Goal: Task Accomplishment & Management: Use online tool/utility

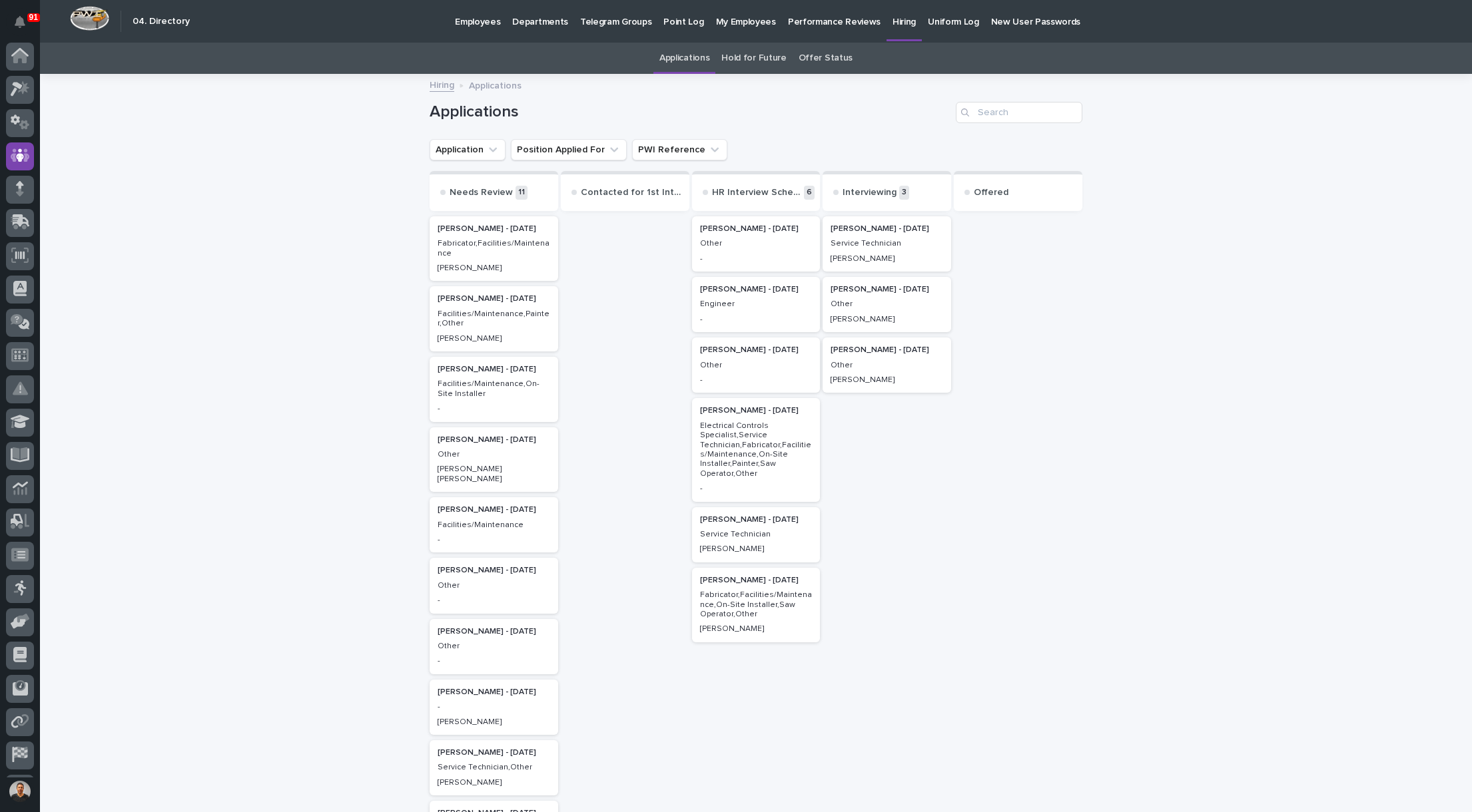
scroll to position [31, 0]
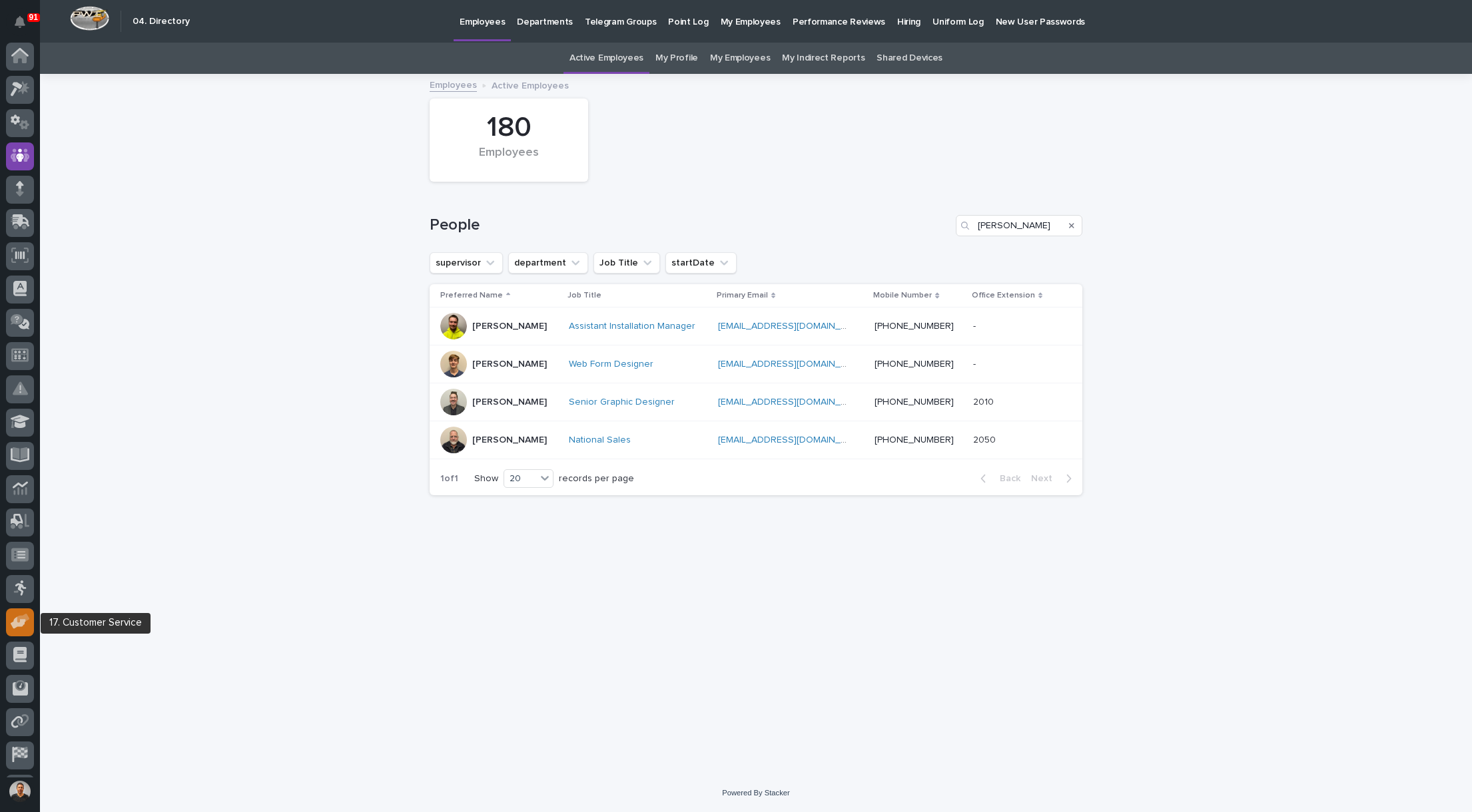
click at [12, 624] on icon at bounding box center [18, 624] width 16 height 13
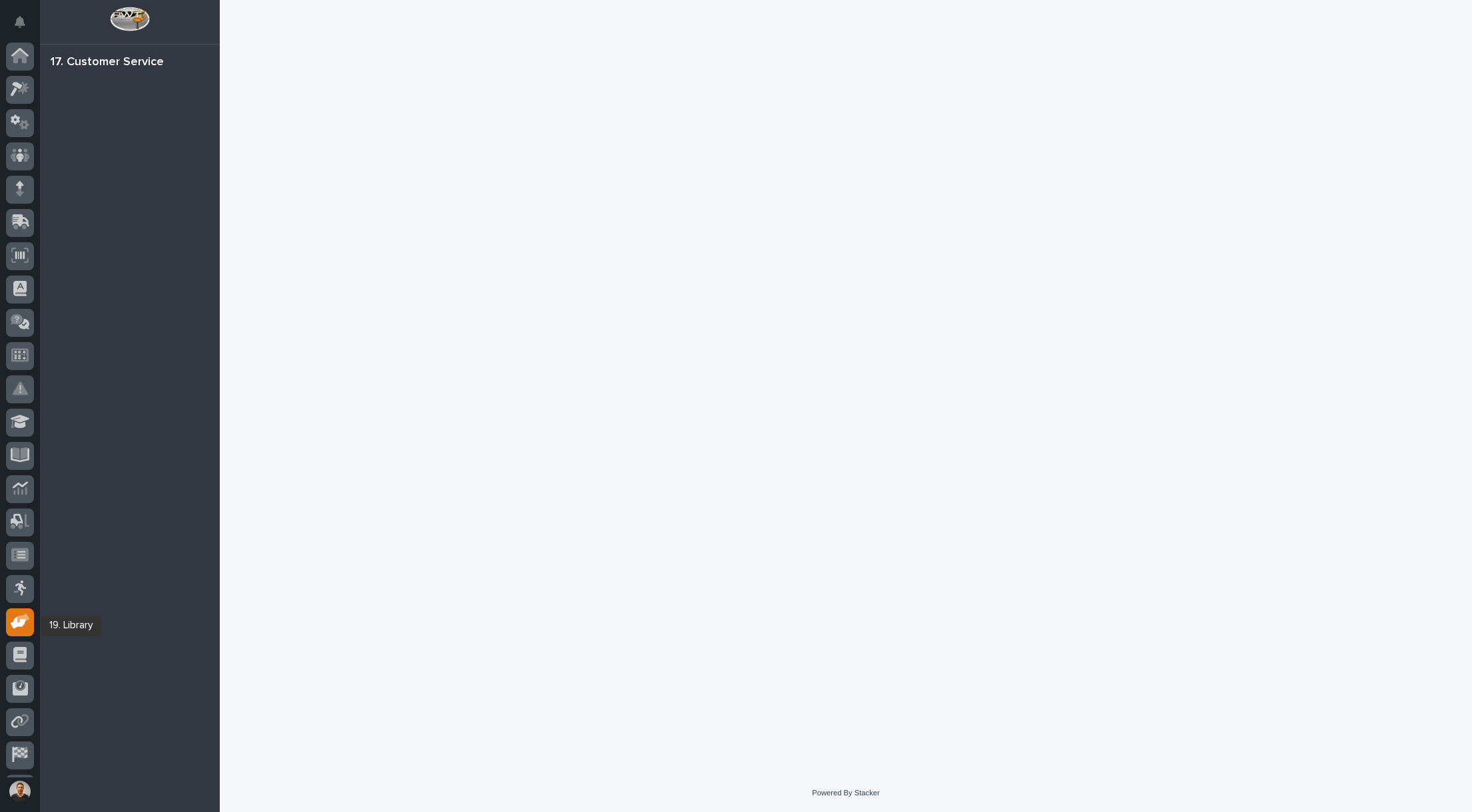
scroll to position [31, 0]
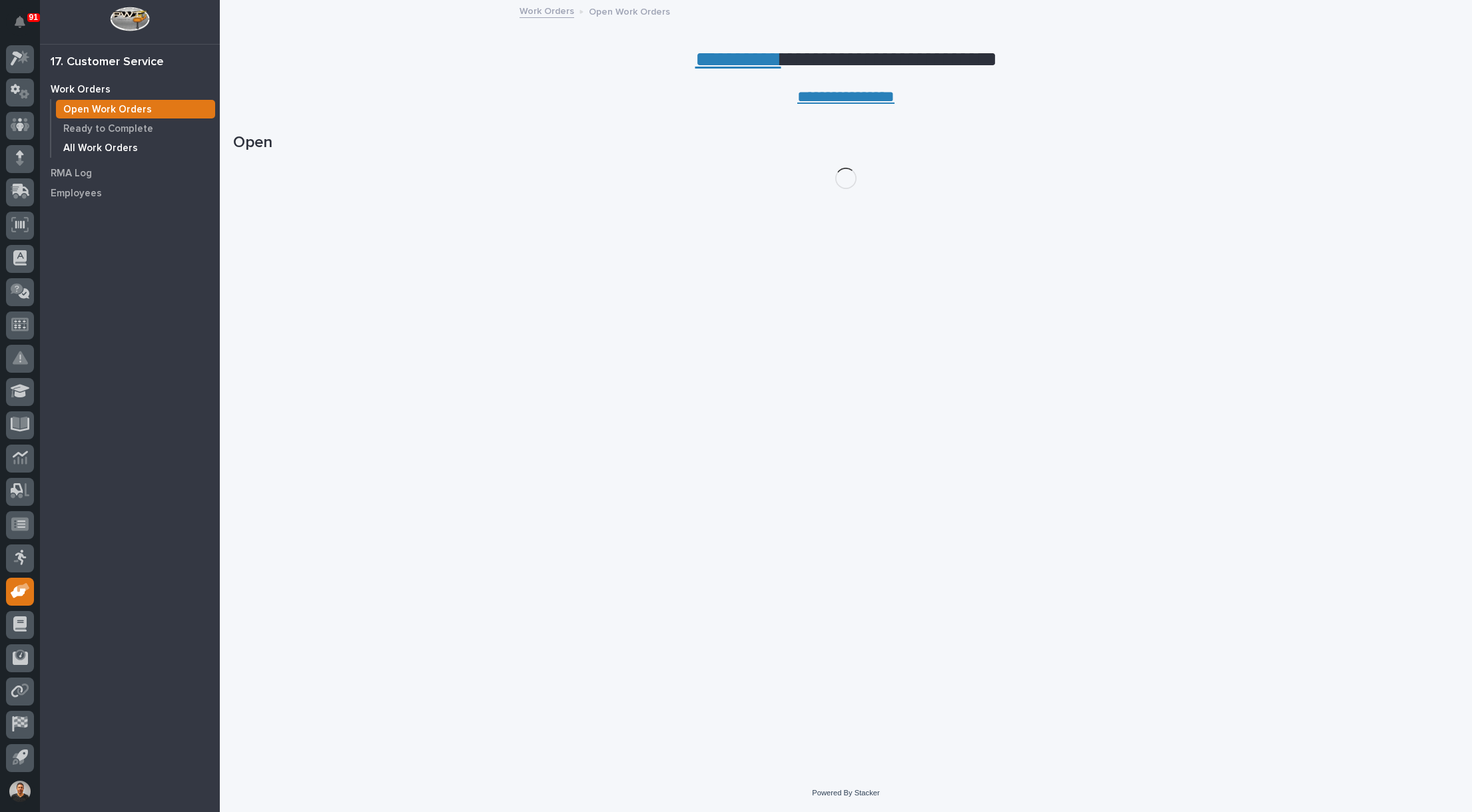
click at [103, 147] on p "All Work Orders" at bounding box center [101, 148] width 75 height 12
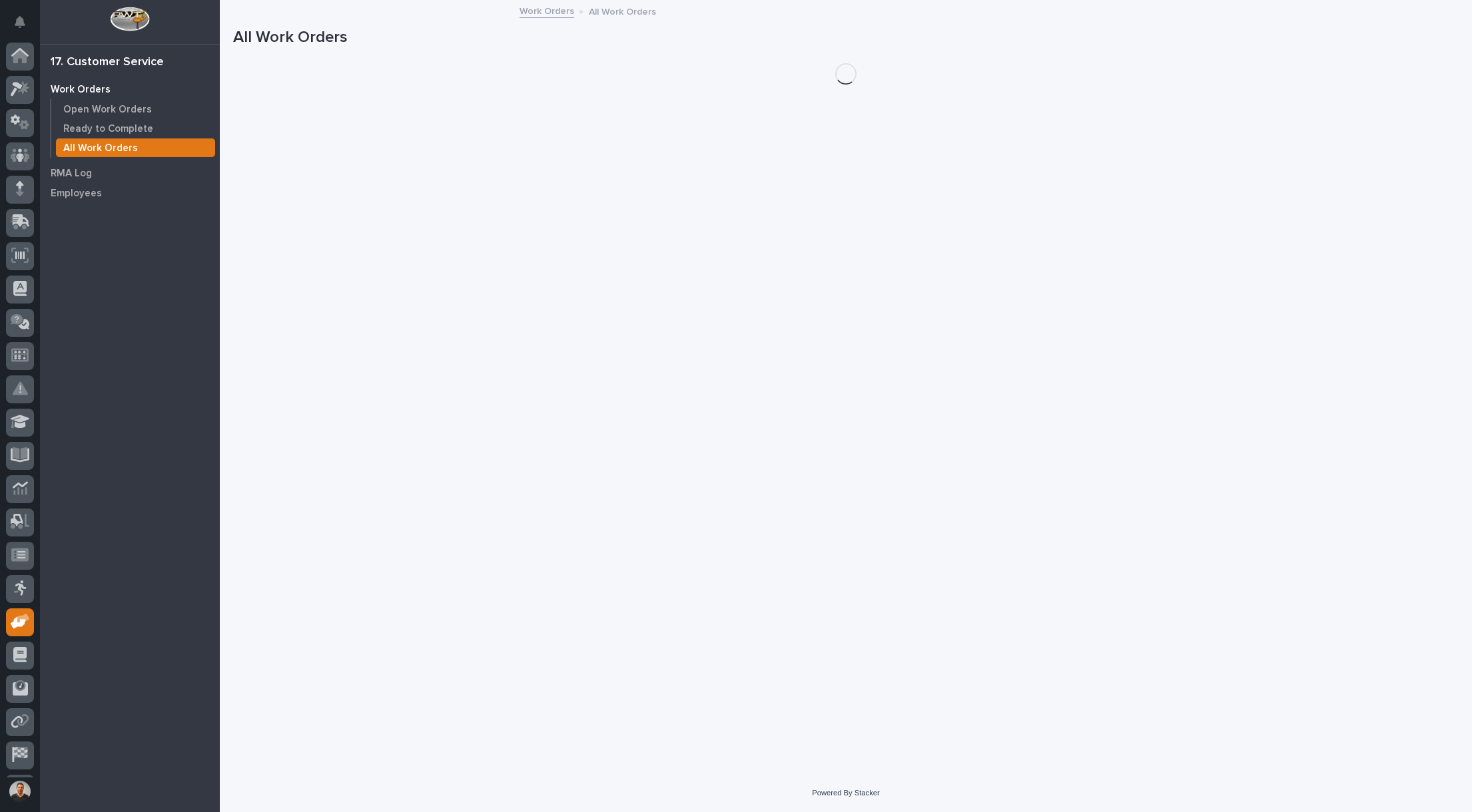
scroll to position [31, 0]
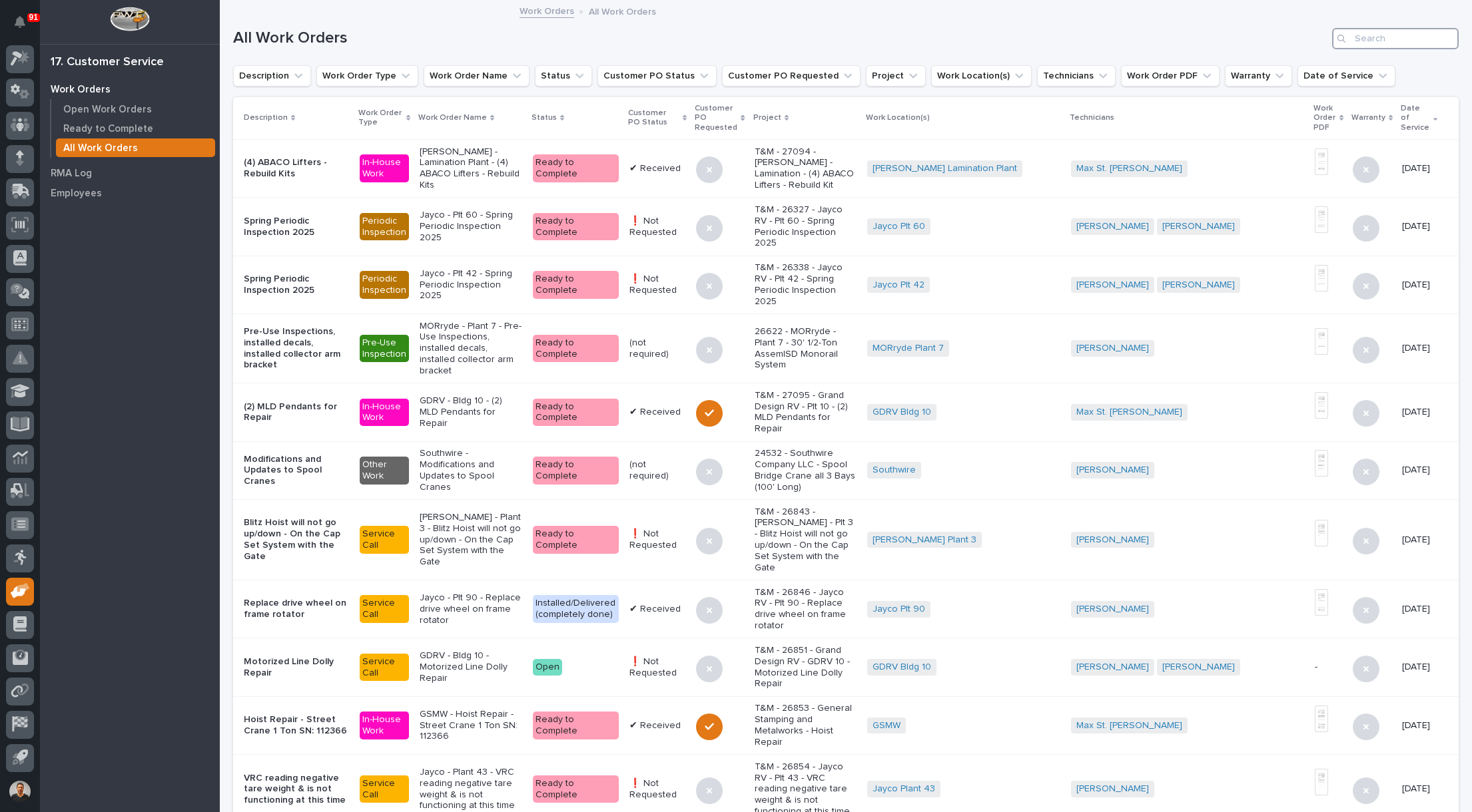
click at [1376, 38] on input "Search" at bounding box center [1395, 38] width 127 height 21
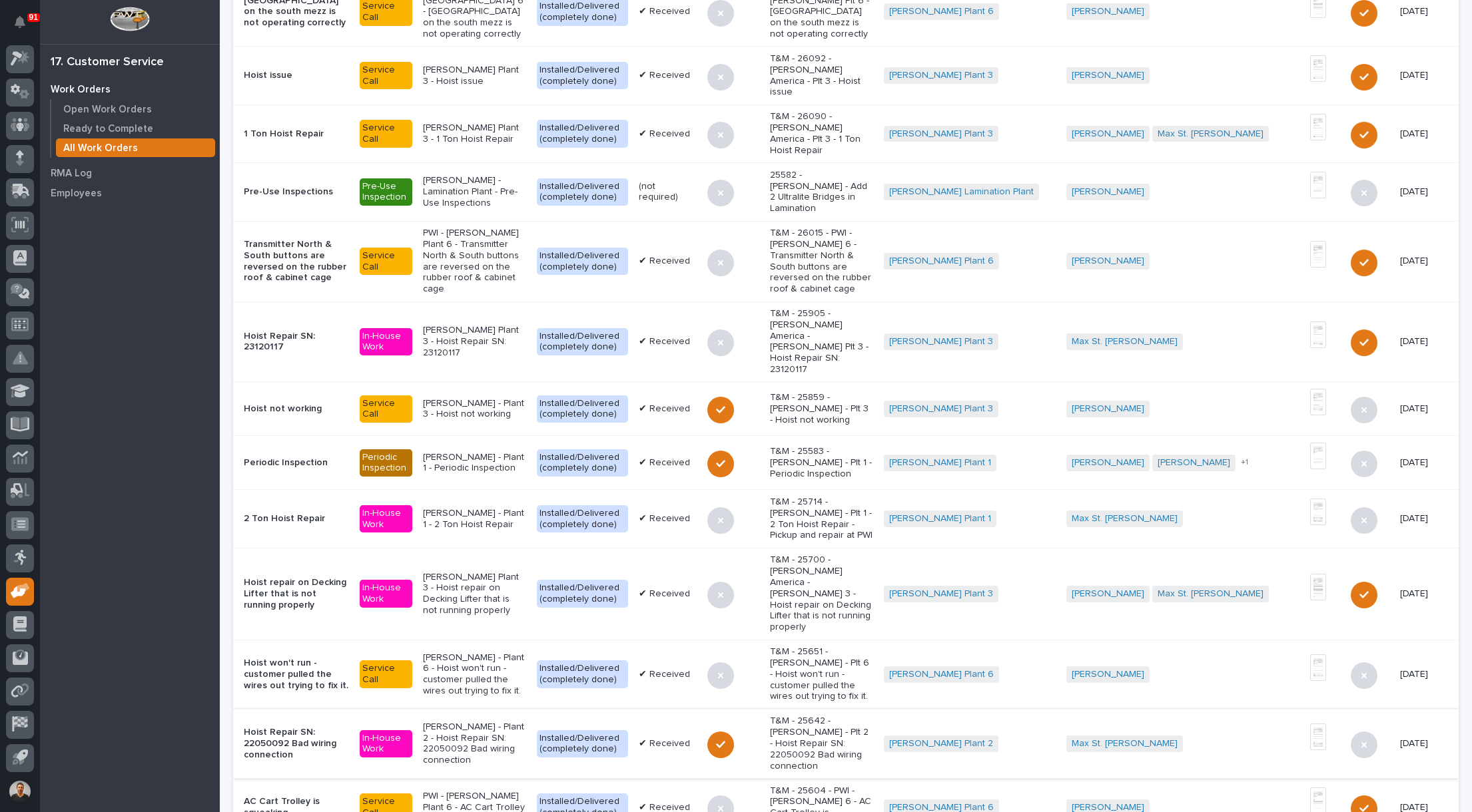
scroll to position [993, 0]
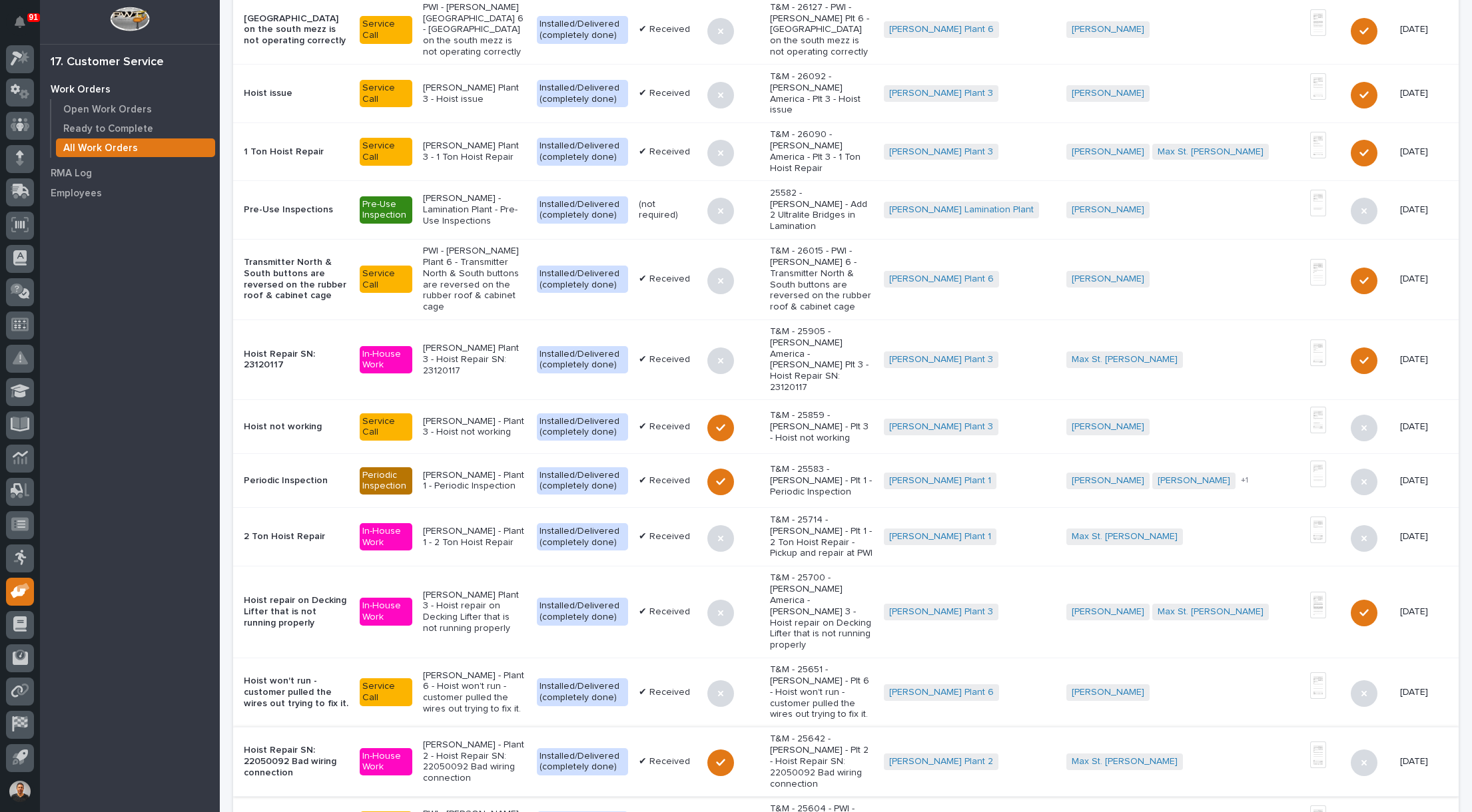
type input "[PERSON_NAME]"
